Goal: Task Accomplishment & Management: Manage account settings

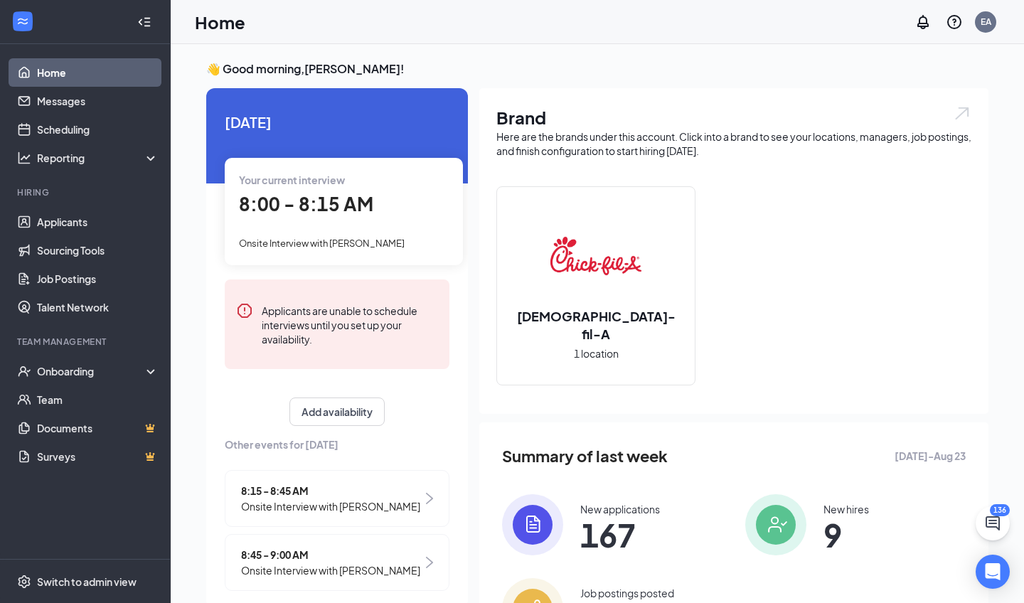
click at [304, 191] on div "8:00 - 8:15 AM" at bounding box center [344, 204] width 210 height 29
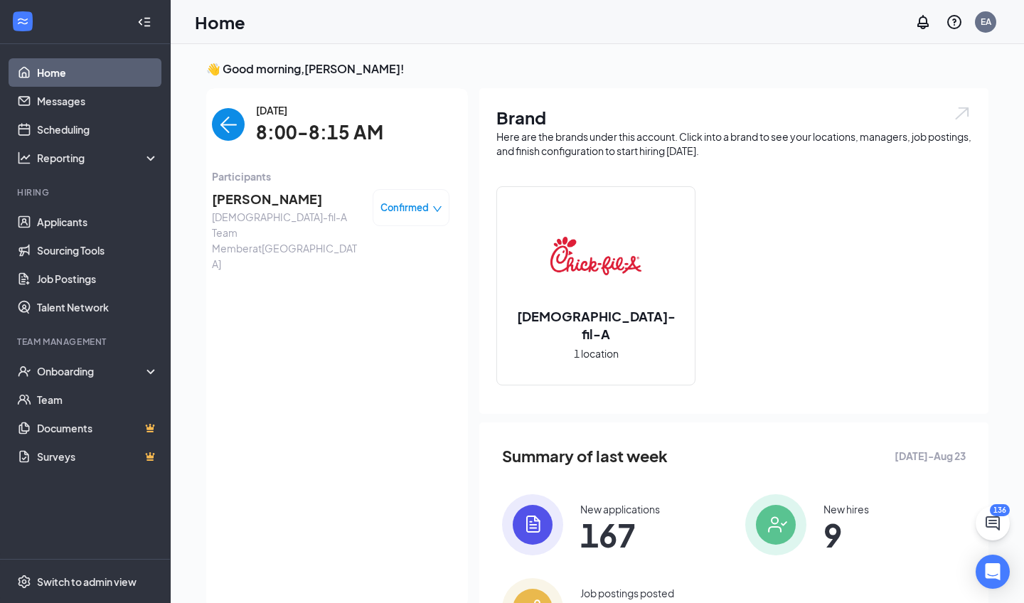
scroll to position [6, 0]
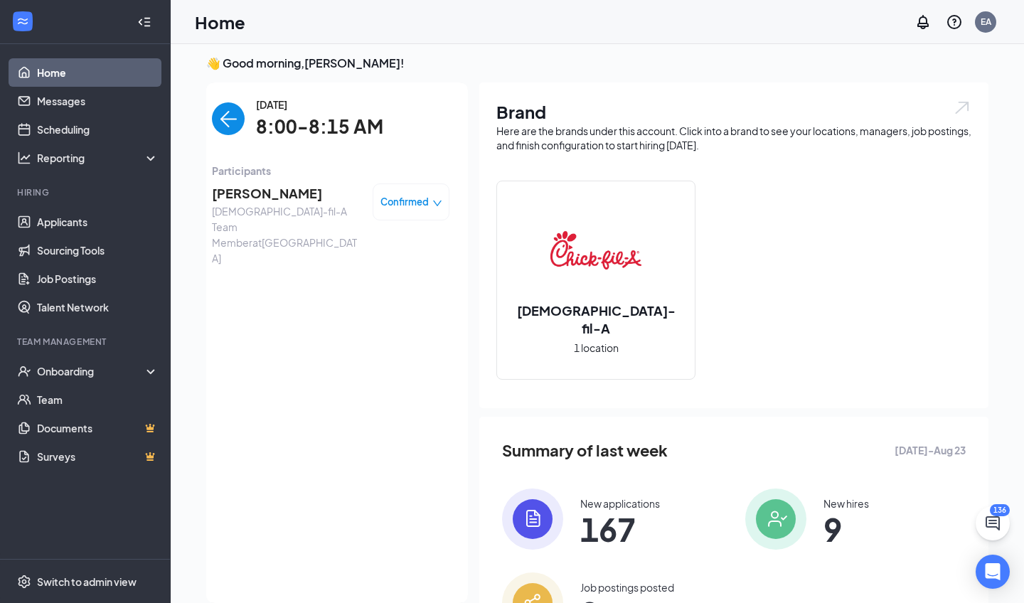
click at [269, 203] on span "[DEMOGRAPHIC_DATA]-fil-A Team Member at [GEOGRAPHIC_DATA]" at bounding box center [286, 234] width 149 height 63
click at [267, 188] on span "[PERSON_NAME]" at bounding box center [286, 193] width 149 height 20
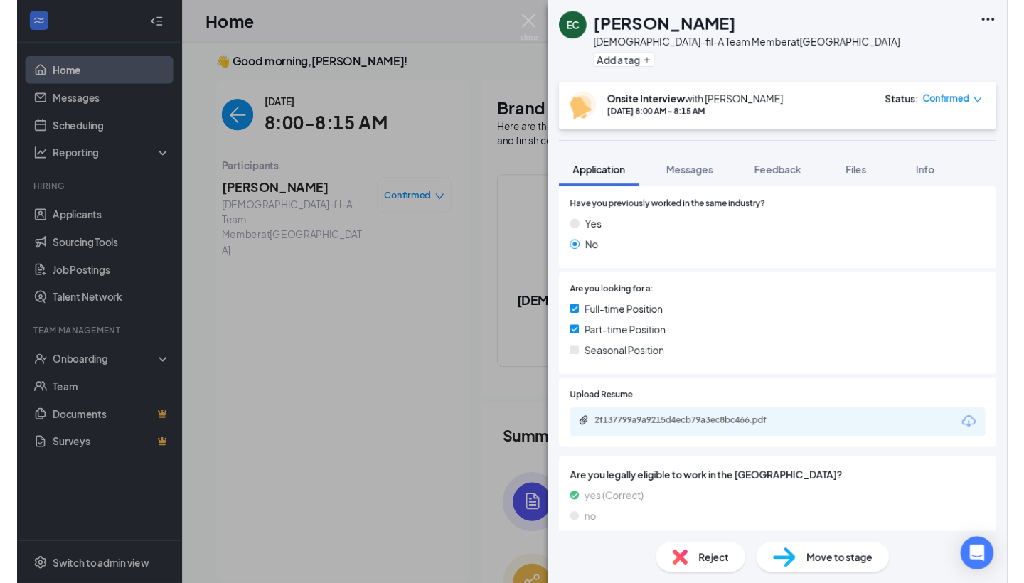
scroll to position [229, 0]
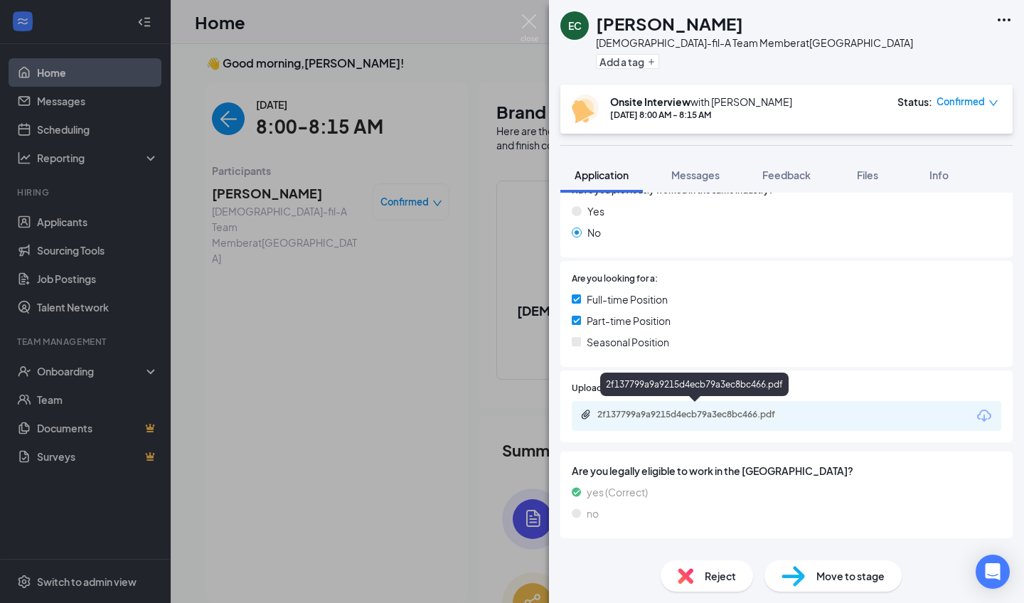
click at [749, 409] on div "2f137799a9a9215d4ecb79a3ec8bc466.pdf" at bounding box center [696, 414] width 199 height 11
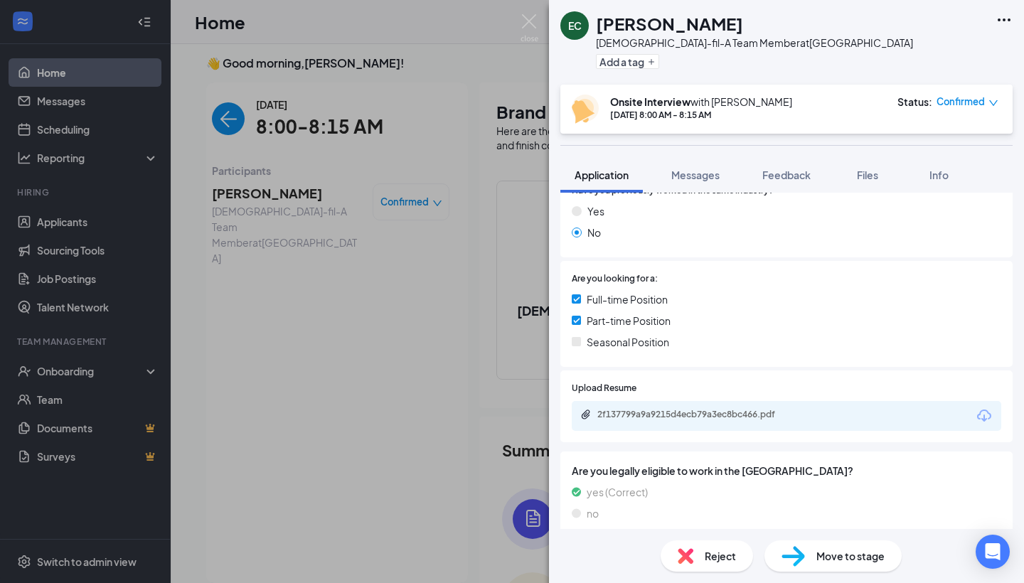
scroll to position [301, 0]
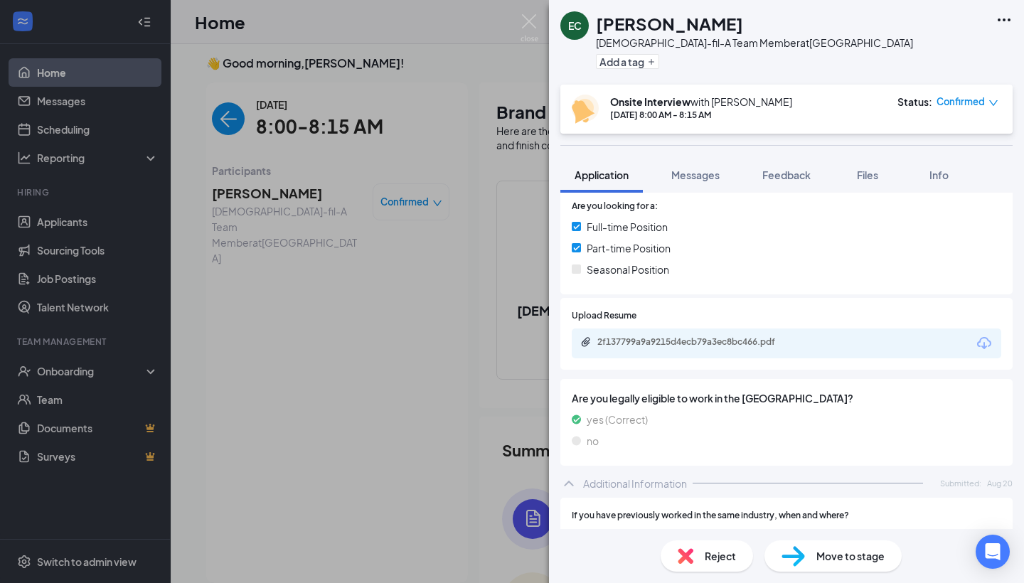
click at [532, 16] on img at bounding box center [529, 28] width 18 height 28
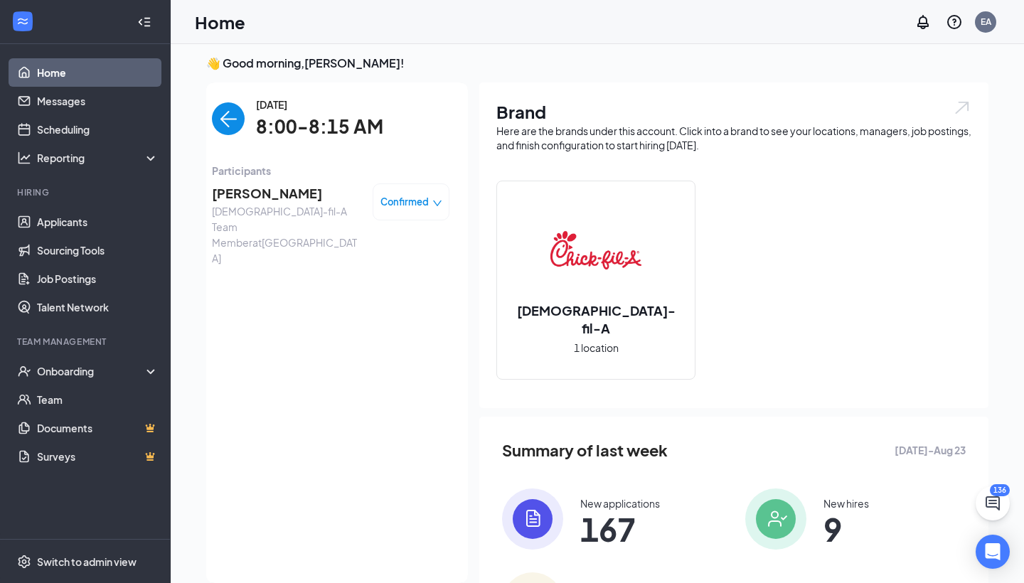
click at [524, 30] on div "Home EA" at bounding box center [597, 22] width 853 height 44
click at [241, 127] on img "back-button" at bounding box center [228, 118] width 33 height 33
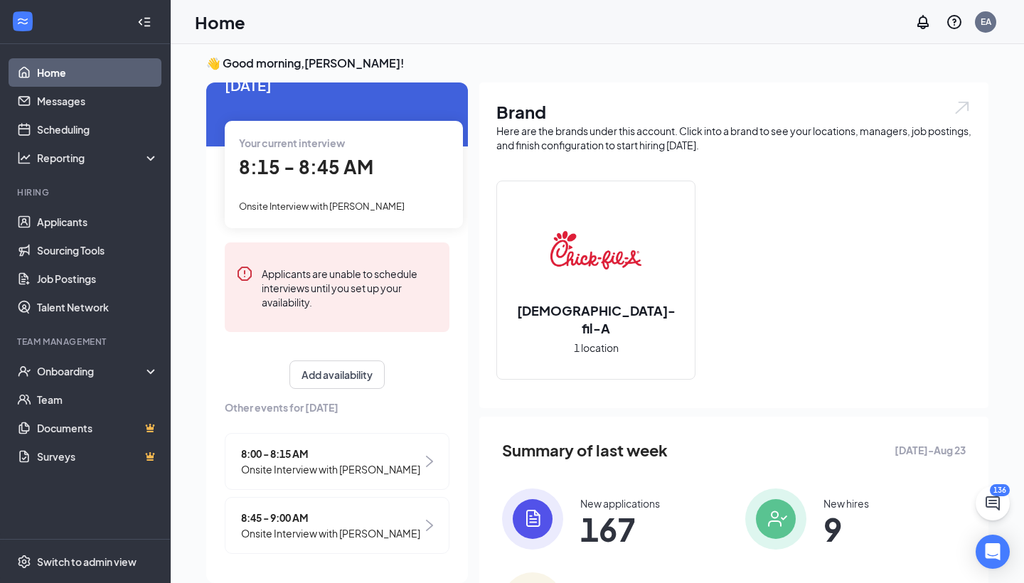
scroll to position [31, 0]
click at [385, 520] on span "8:45 - 9:00 AM" at bounding box center [330, 518] width 179 height 16
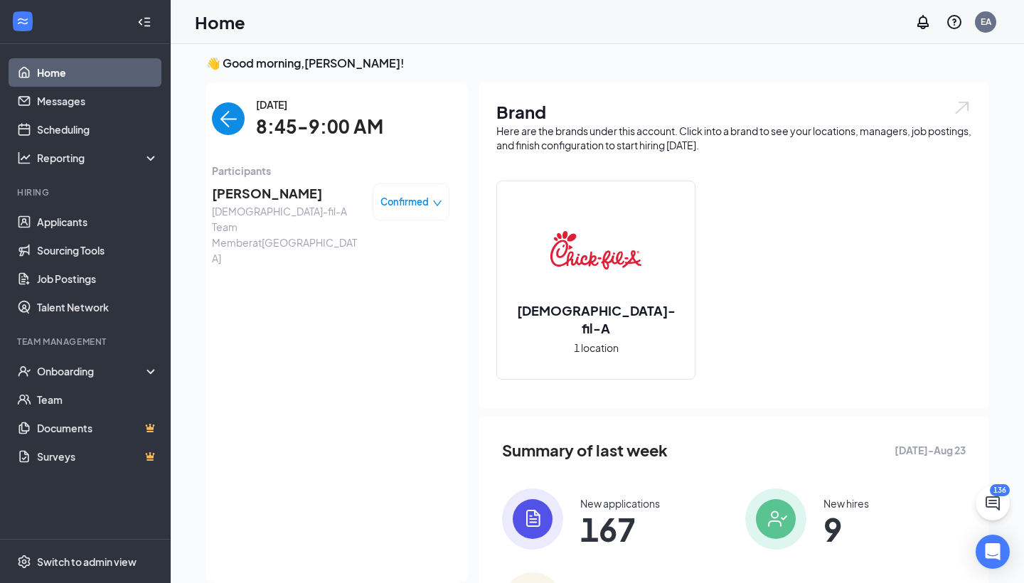
click at [230, 107] on img "back-button" at bounding box center [228, 118] width 33 height 33
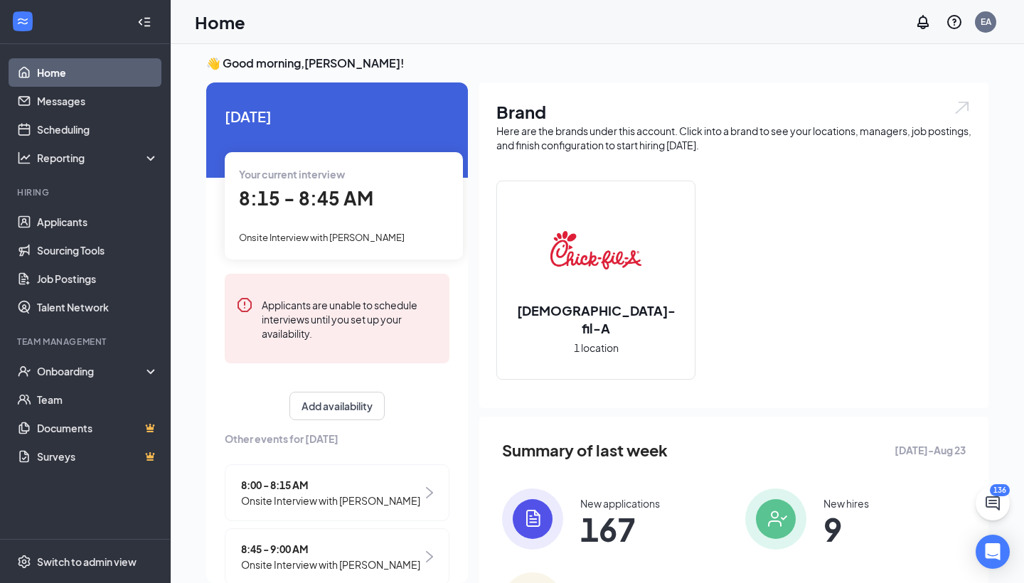
click at [345, 215] on div "Your current interview 8:15 - 8:45 AM Onsite Interview with [PERSON_NAME]" at bounding box center [344, 205] width 238 height 107
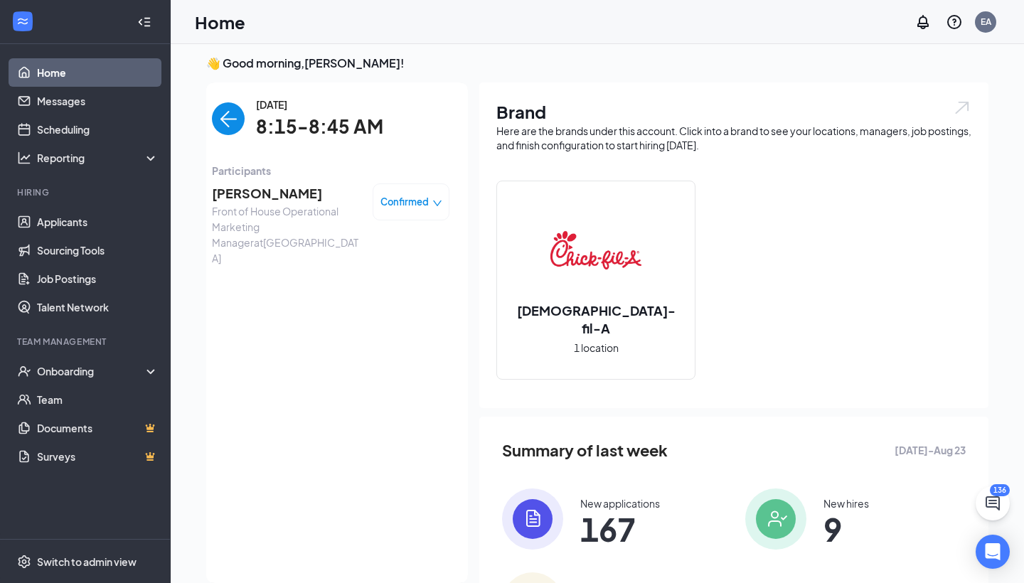
click at [281, 208] on span "Front of House Operational Marketing Manager at [GEOGRAPHIC_DATA]" at bounding box center [286, 234] width 149 height 63
click at [281, 196] on span "[PERSON_NAME]" at bounding box center [286, 193] width 149 height 20
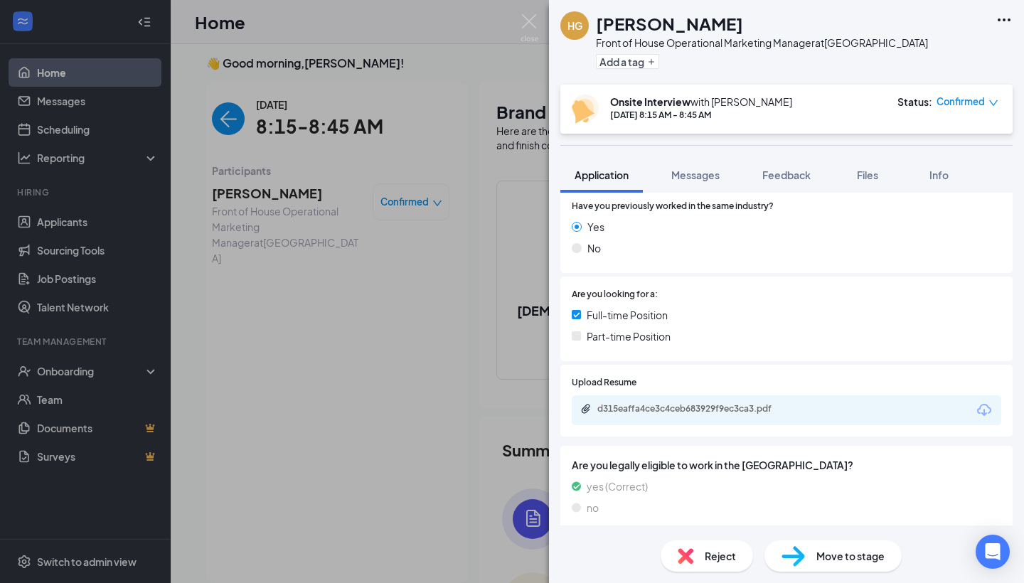
scroll to position [219, 0]
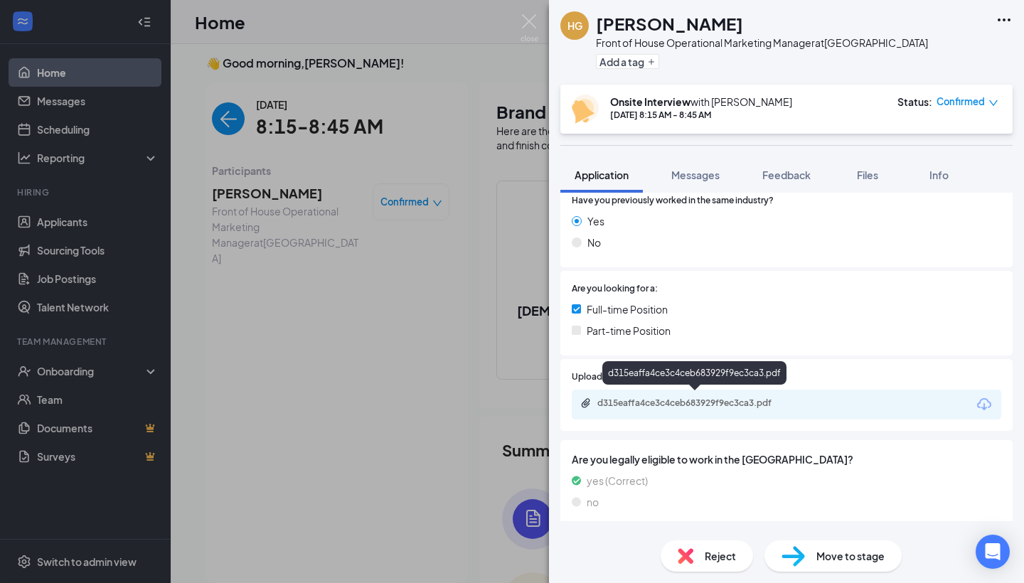
click at [758, 390] on div "d315eaffa4ce3c4ceb683929f9ec3ca3.pdf" at bounding box center [786, 405] width 429 height 30
click at [758, 401] on div "d315eaffa4ce3c4ceb683929f9ec3ca3.pdf" at bounding box center [696, 402] width 199 height 11
click at [520, 24] on img at bounding box center [529, 28] width 18 height 28
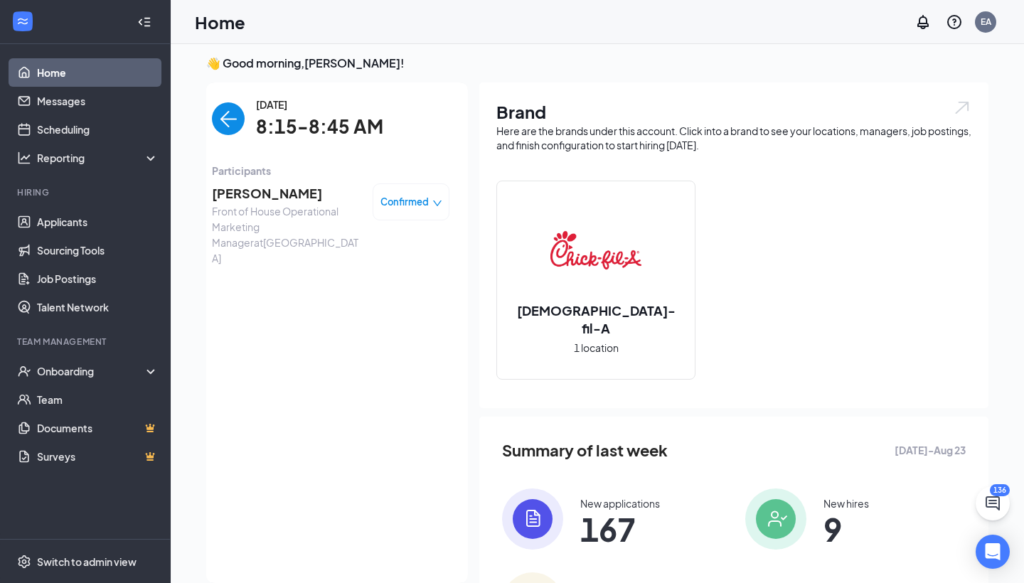
click at [237, 117] on img "back-button" at bounding box center [228, 118] width 33 height 33
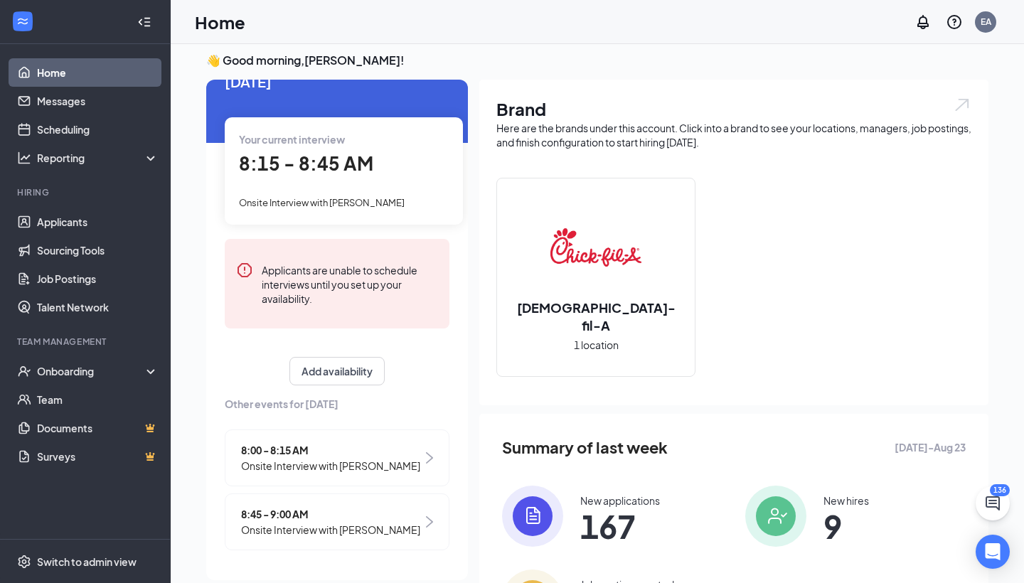
scroll to position [31, 0]
click at [353, 526] on span "Onsite Interview with [PERSON_NAME]" at bounding box center [330, 531] width 179 height 16
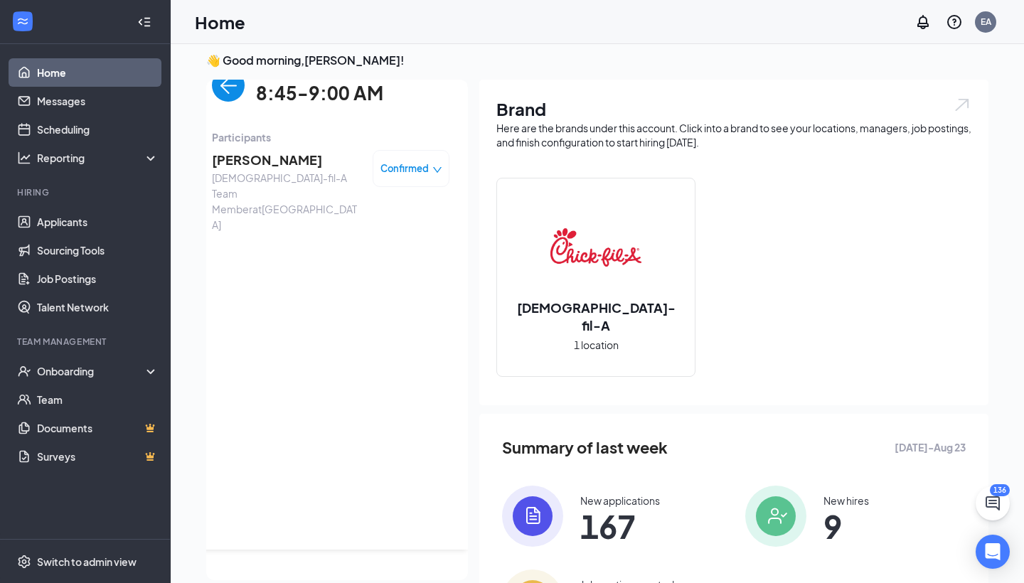
scroll to position [0, 0]
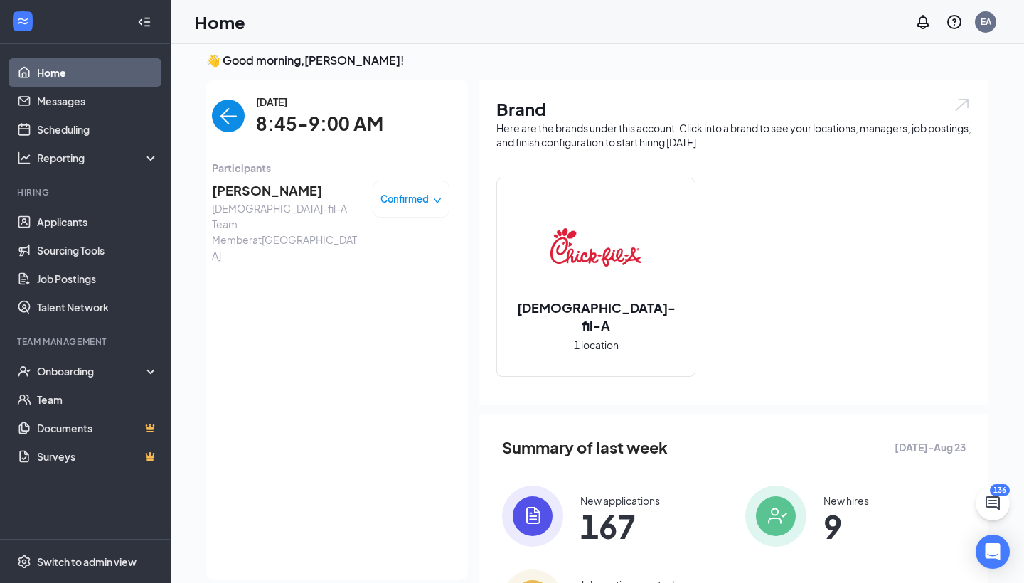
click at [231, 115] on img "back-button" at bounding box center [228, 116] width 33 height 33
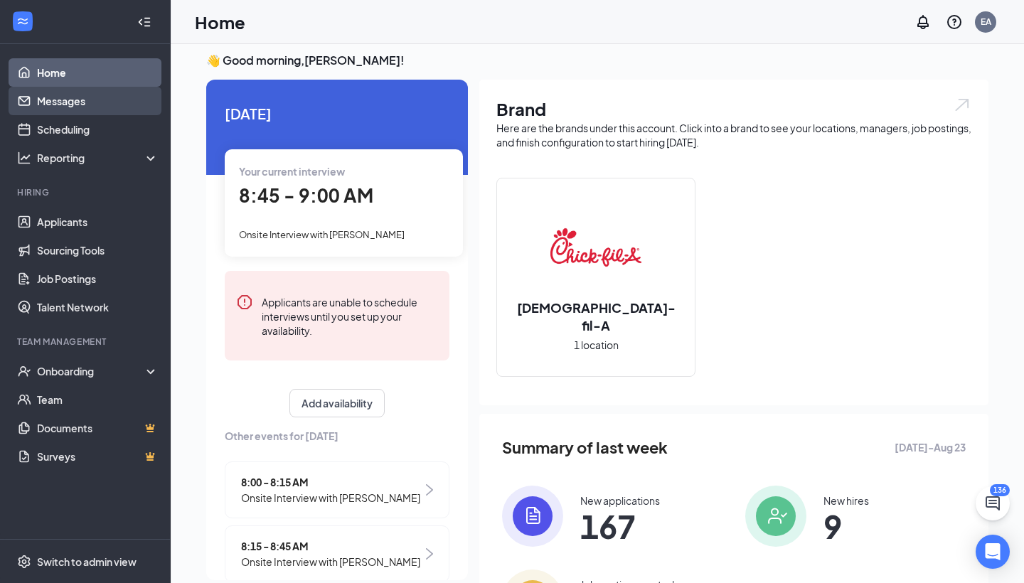
click at [68, 89] on link "Messages" at bounding box center [98, 101] width 122 height 28
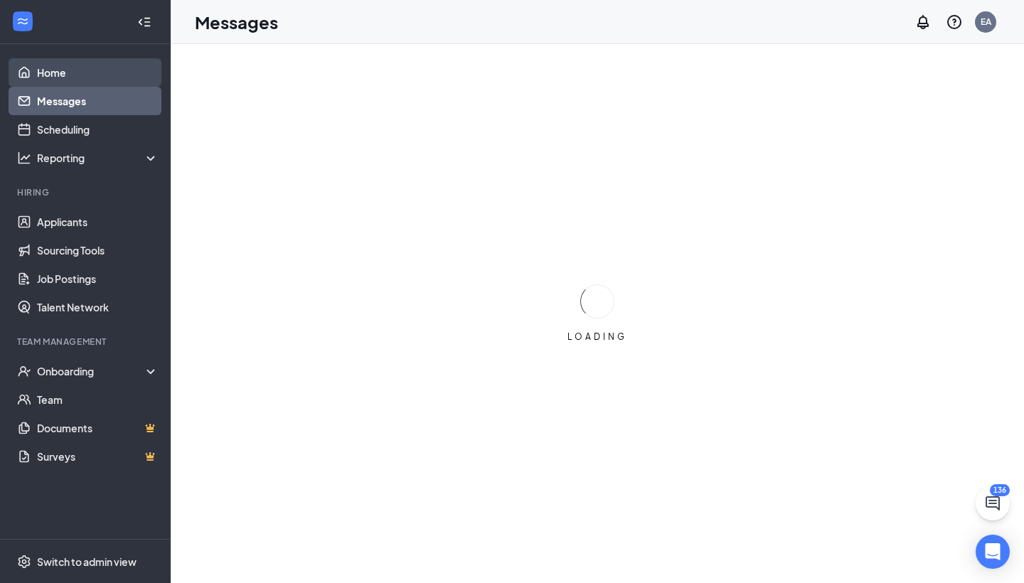
click at [73, 69] on link "Home" at bounding box center [98, 72] width 122 height 28
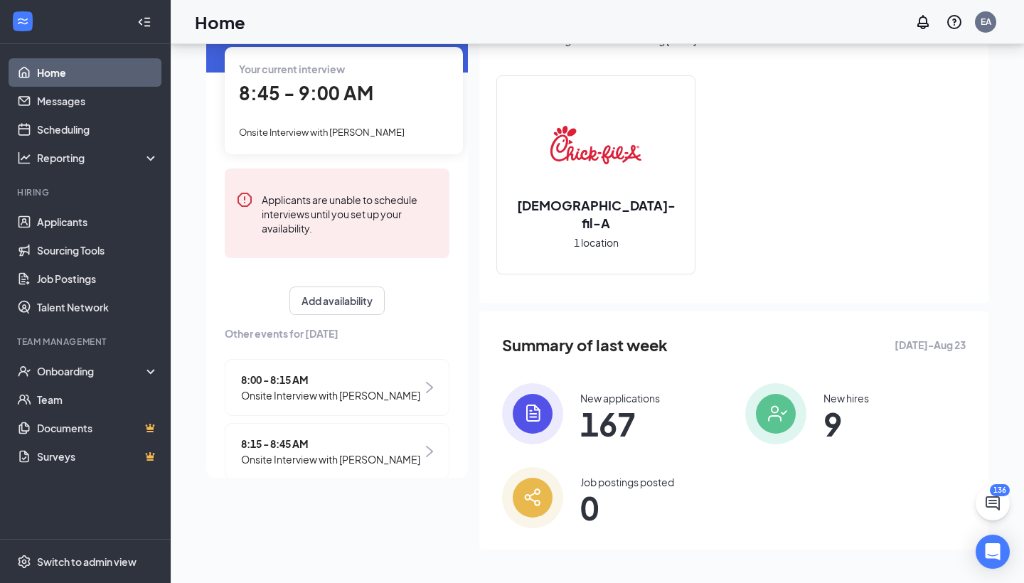
scroll to position [-1, 0]
click at [368, 136] on span "Onsite Interview with [PERSON_NAME]" at bounding box center [322, 132] width 166 height 11
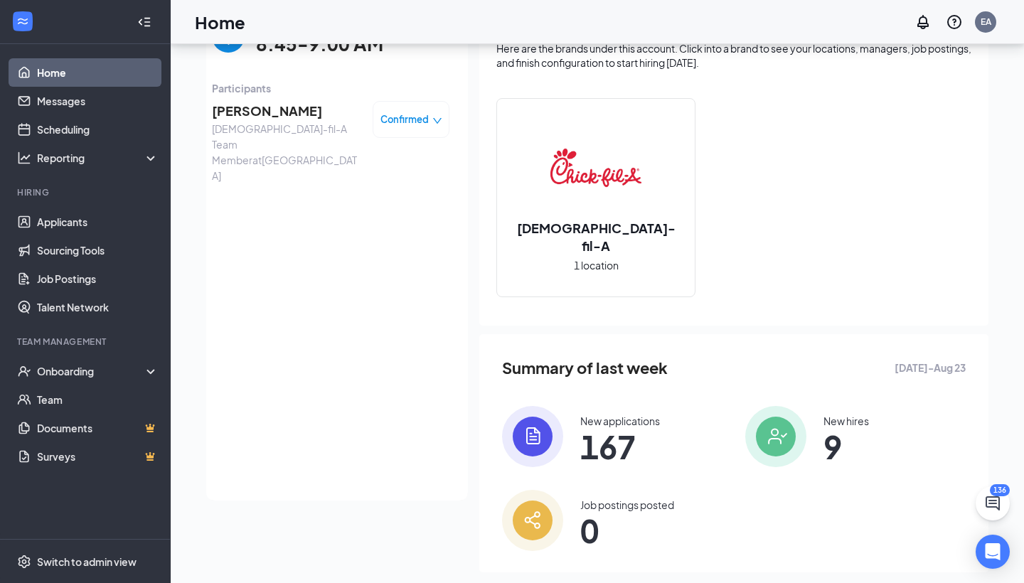
click at [361, 112] on div "[DATE] Your current interview 8:45 - 9:00 AM Onsite Interview with [PERSON_NAME…" at bounding box center [337, 250] width 262 height 501
click at [260, 119] on span "[PERSON_NAME]" at bounding box center [286, 111] width 149 height 20
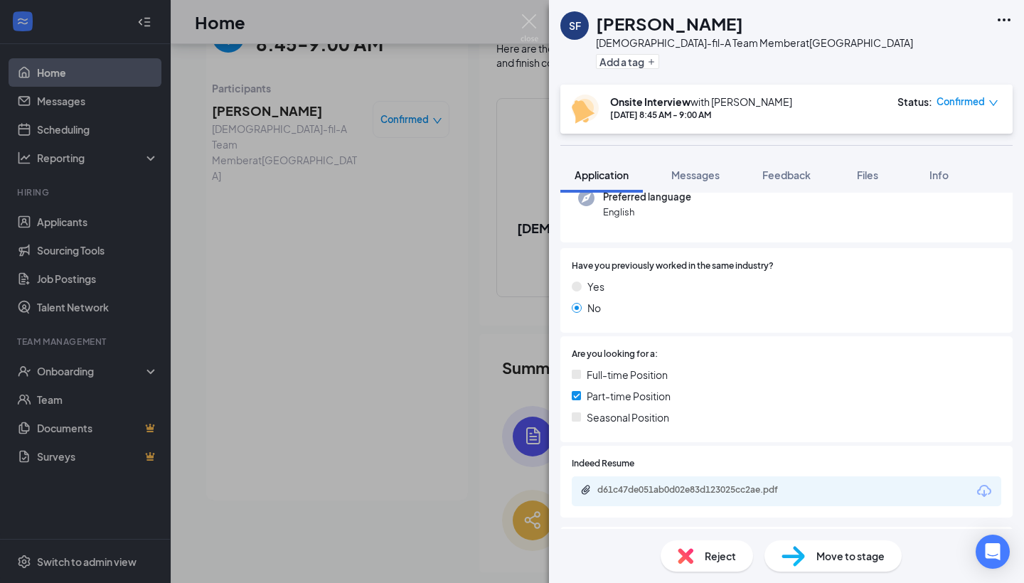
scroll to position [218, 0]
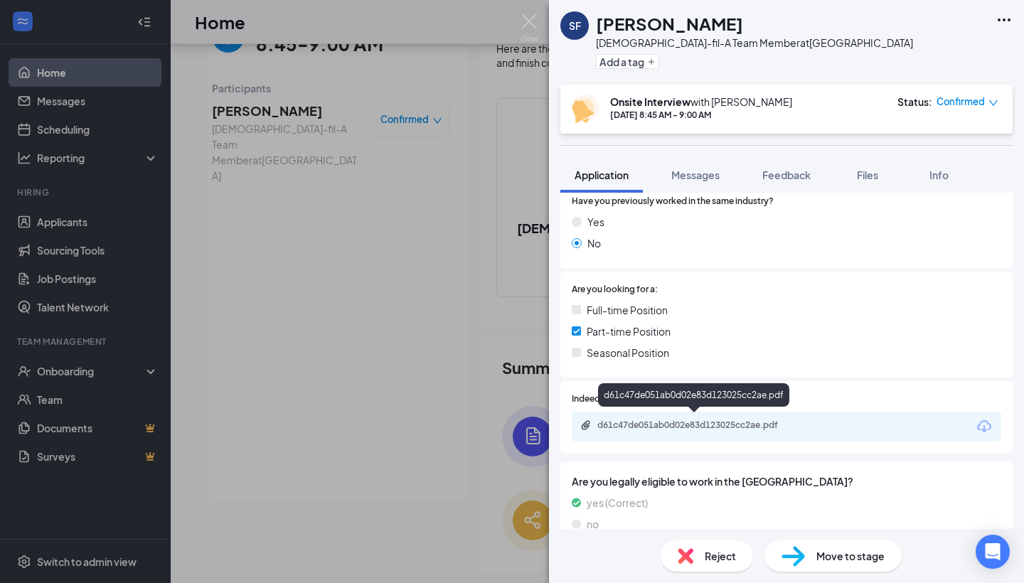
click at [660, 421] on div "d61c47de051ab0d02e83d123025cc2ae.pdf" at bounding box center [696, 424] width 199 height 11
click at [528, 31] on img at bounding box center [529, 28] width 18 height 28
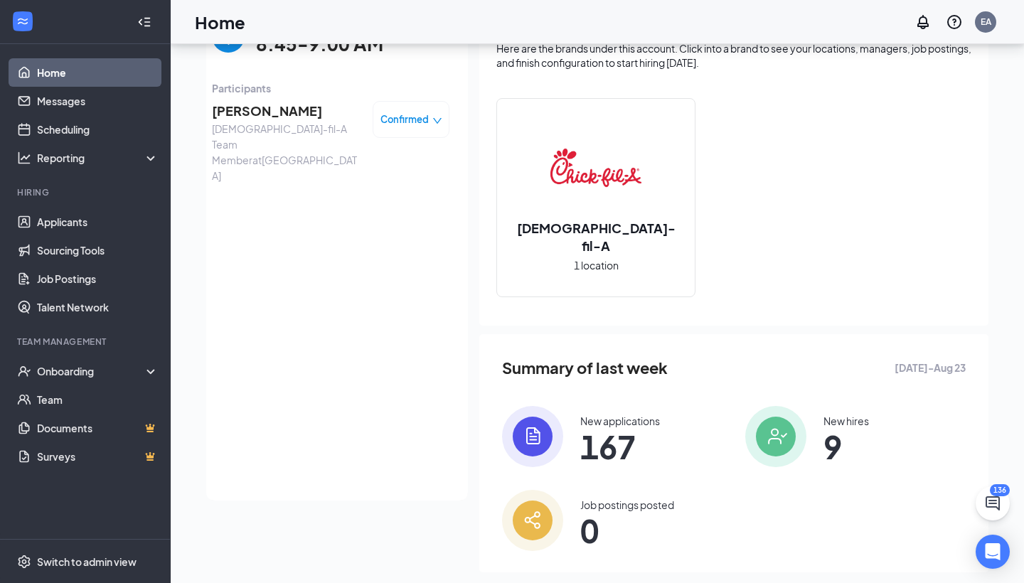
click at [113, 84] on link "Home" at bounding box center [98, 72] width 122 height 28
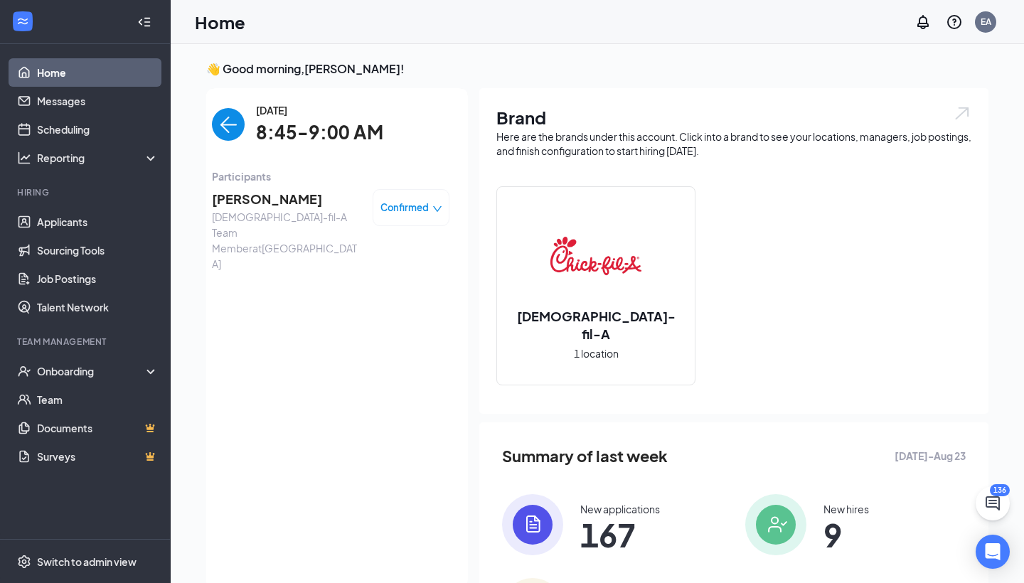
click at [225, 91] on div "[DATE] 8:45-9:00 AM Participants [PERSON_NAME][DEMOGRAPHIC_DATA]-fil-A Team Mem…" at bounding box center [330, 338] width 274 height 501
click at [226, 107] on div "[DATE] 8:45-9:00 AM" at bounding box center [330, 124] width 237 height 45
click at [234, 114] on img "back-button" at bounding box center [228, 124] width 33 height 33
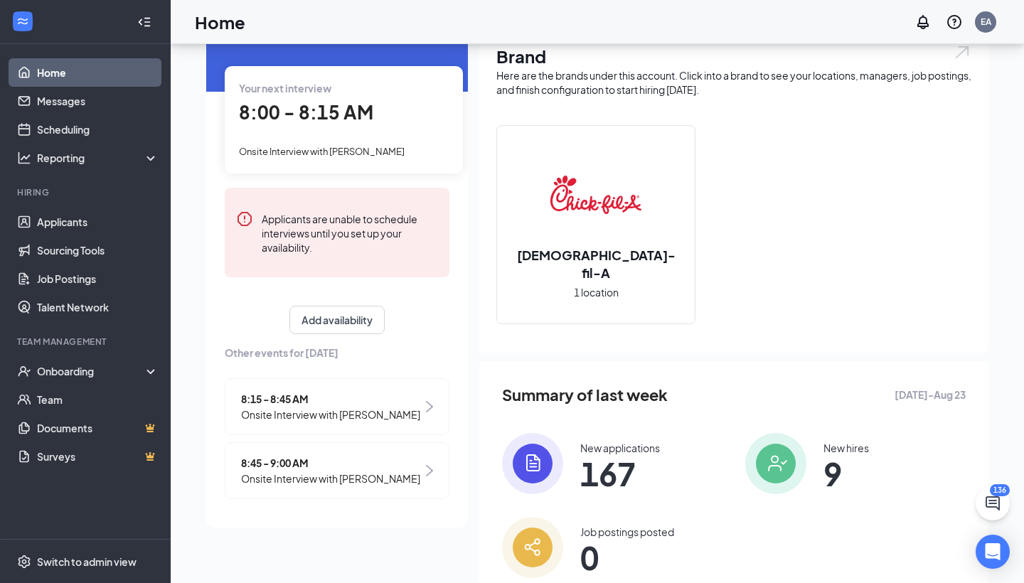
scroll to position [60, 0]
